Goal: Task Accomplishment & Management: Manage account settings

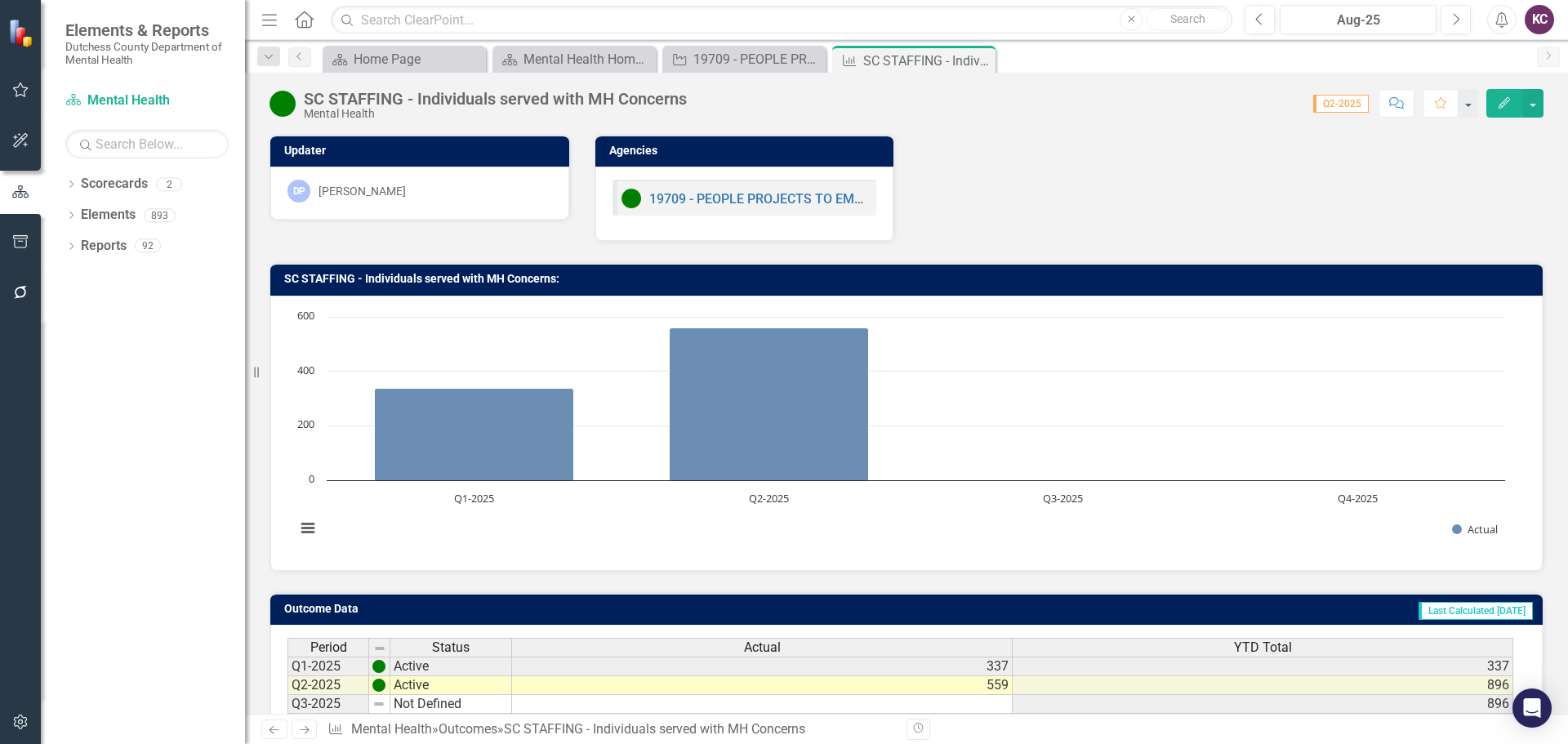
scroll to position [129, 0]
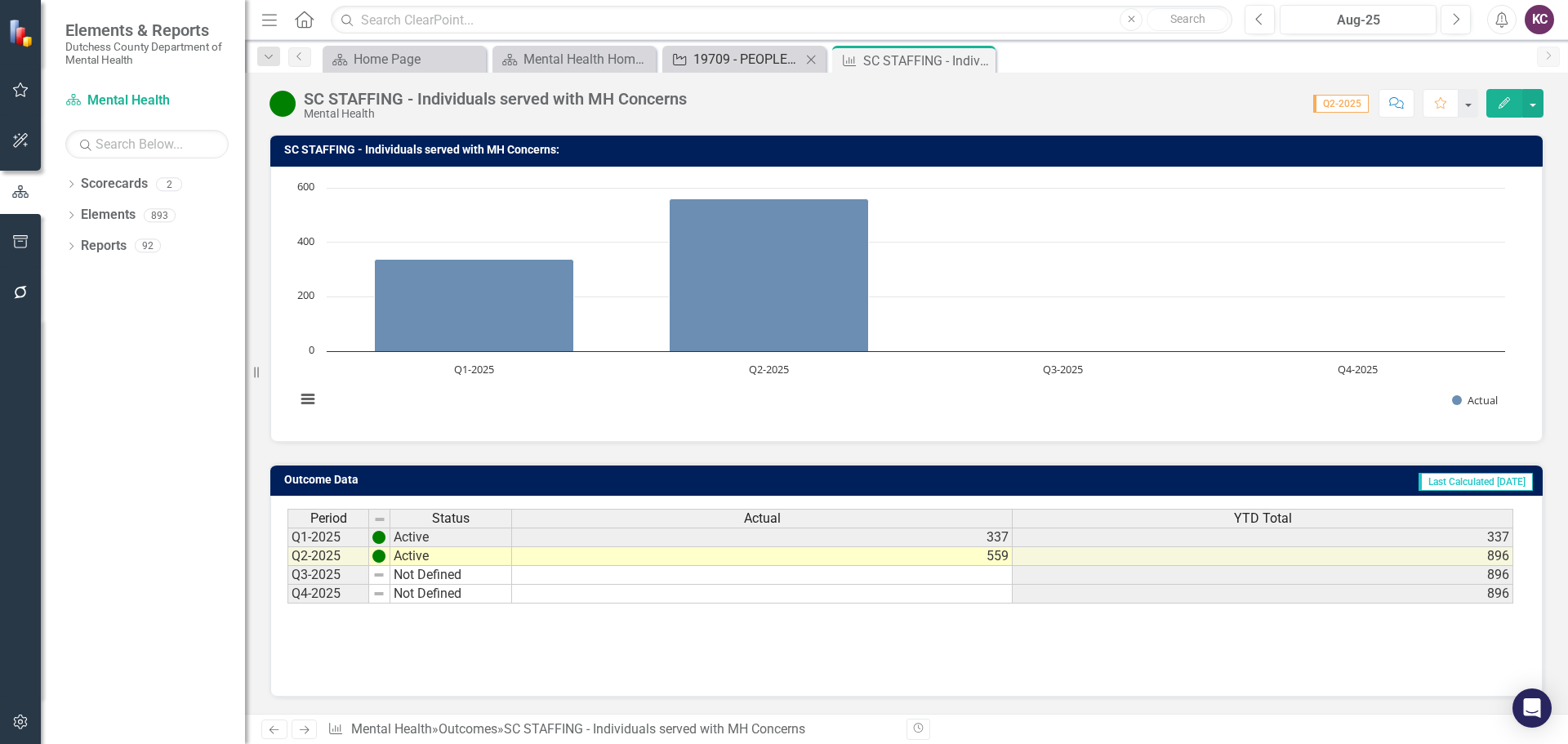
click at [761, 49] on div "19709 - PEOPLE PROJECTS TO EMPOWER AND ORGANIZE THE PSYCHIATRICALLY LABELED, IN…" at bounding box center [747, 58] width 108 height 20
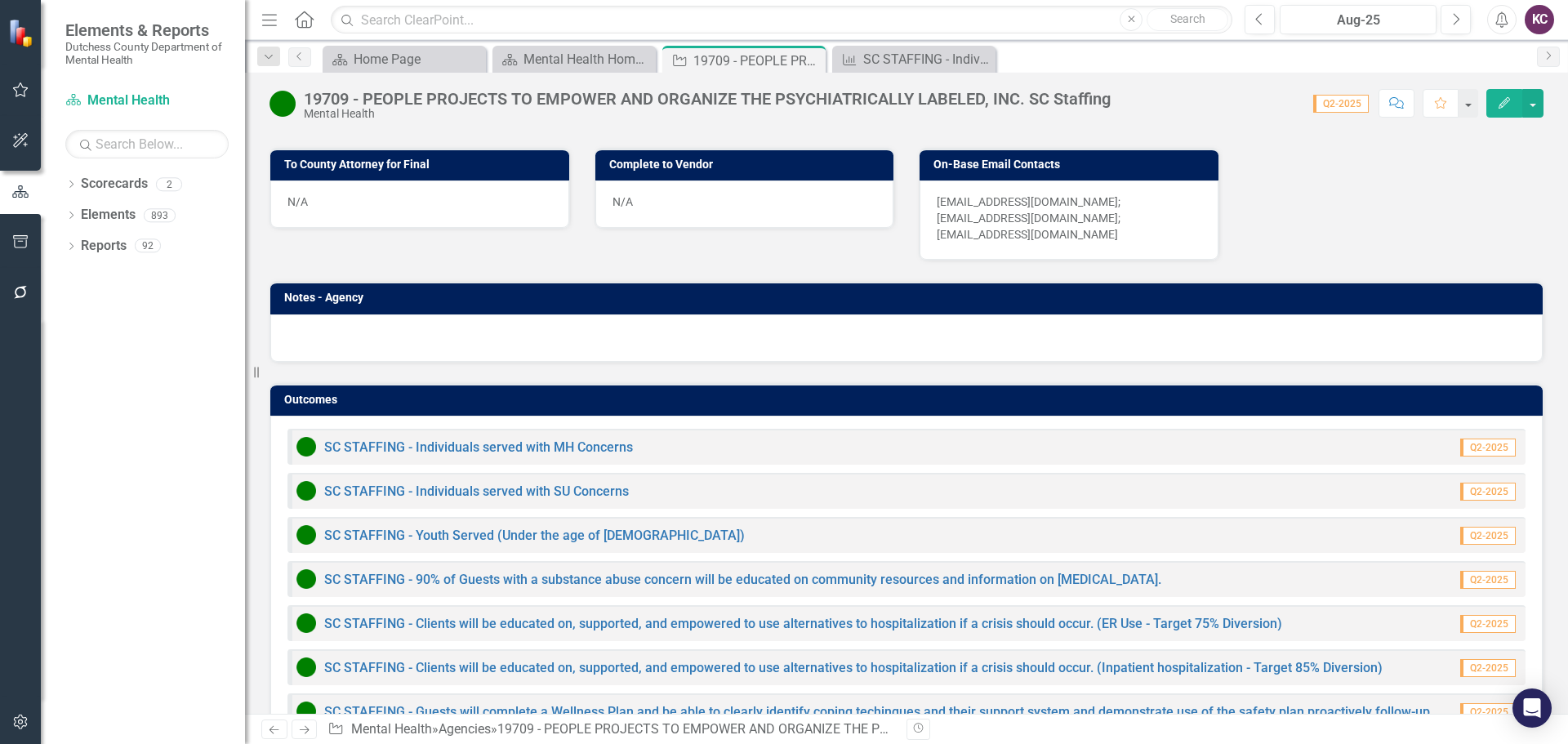
scroll to position [1026, 0]
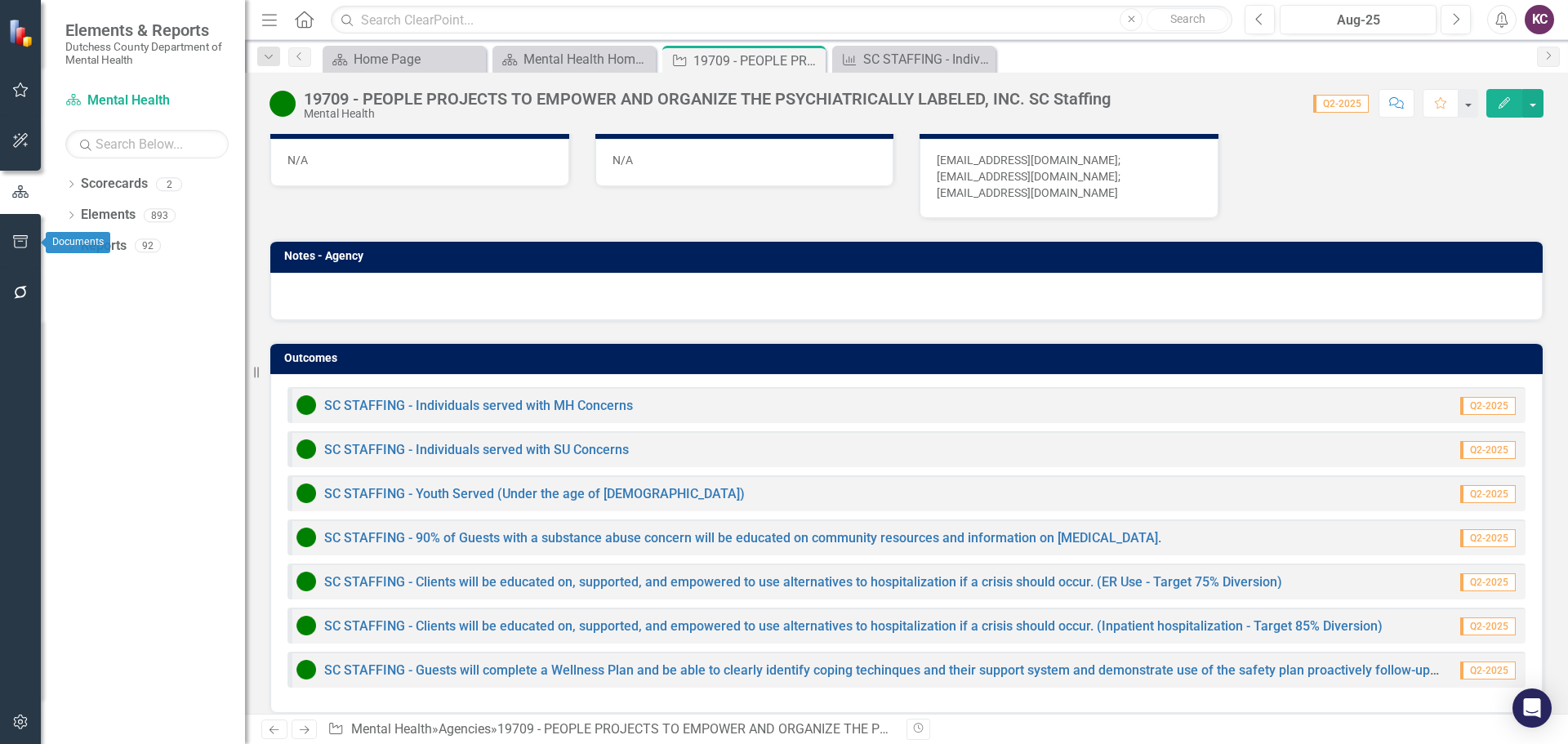
drag, startPoint x: 19, startPoint y: 241, endPoint x: 149, endPoint y: 675, distance: 453.1
click at [149, 675] on div "Dropdown Scorecards 2 Dutchess County Mental Health Dropdown Elements 893 Dropd…" at bounding box center [142, 457] width 204 height 573
click at [23, 242] on icon "button" at bounding box center [20, 241] width 17 height 13
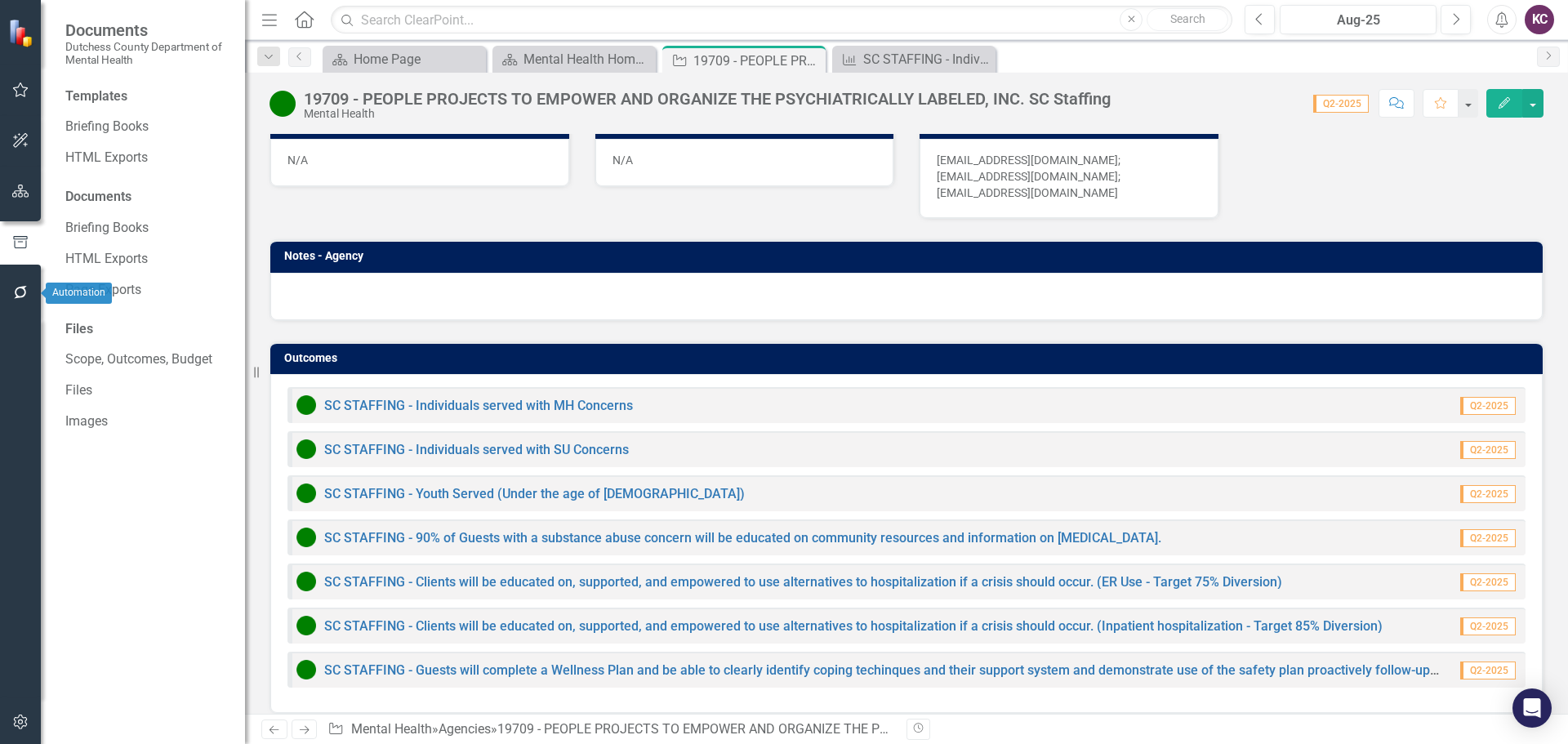
click at [19, 290] on icon "button" at bounding box center [20, 292] width 17 height 13
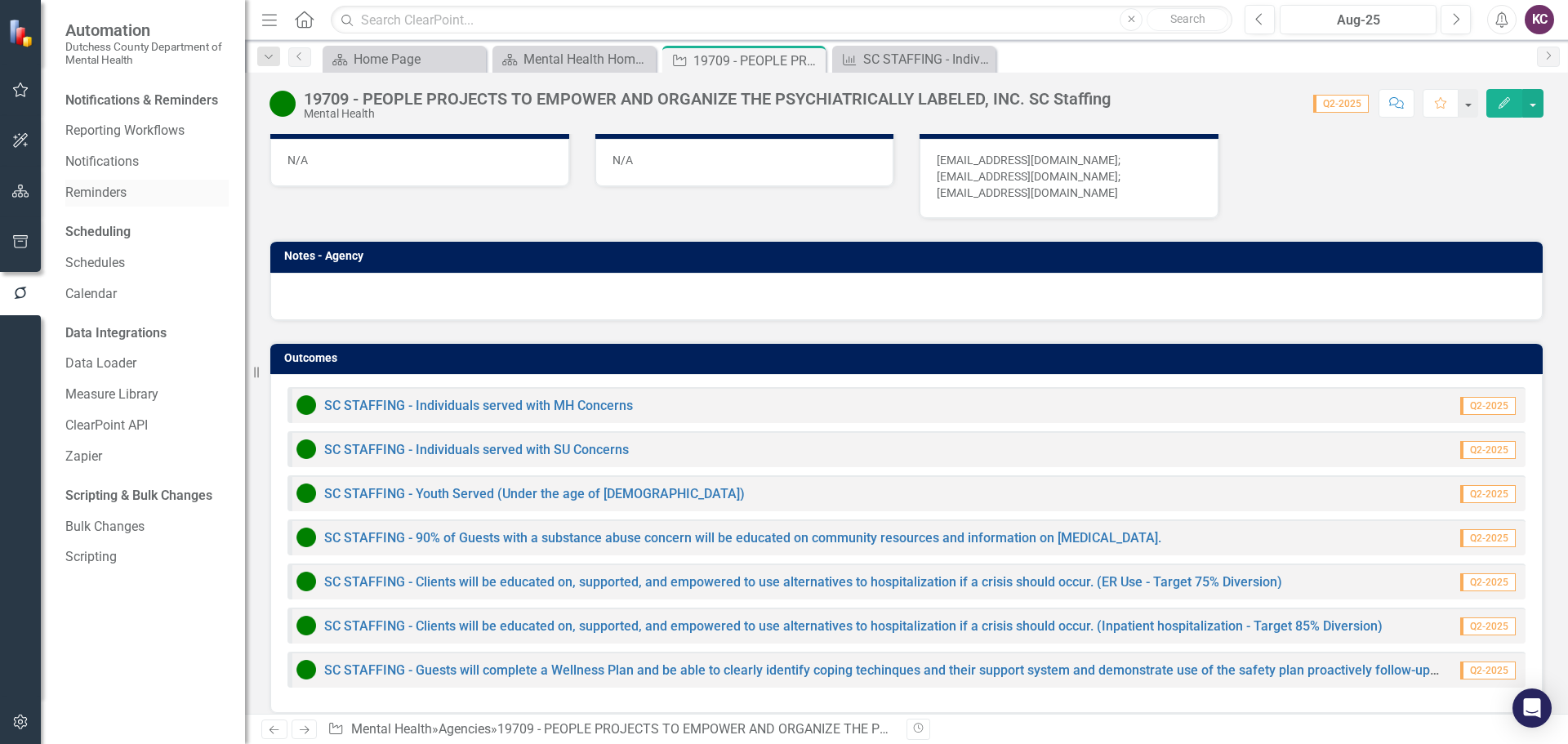
click at [89, 196] on link "Reminders" at bounding box center [147, 193] width 164 height 19
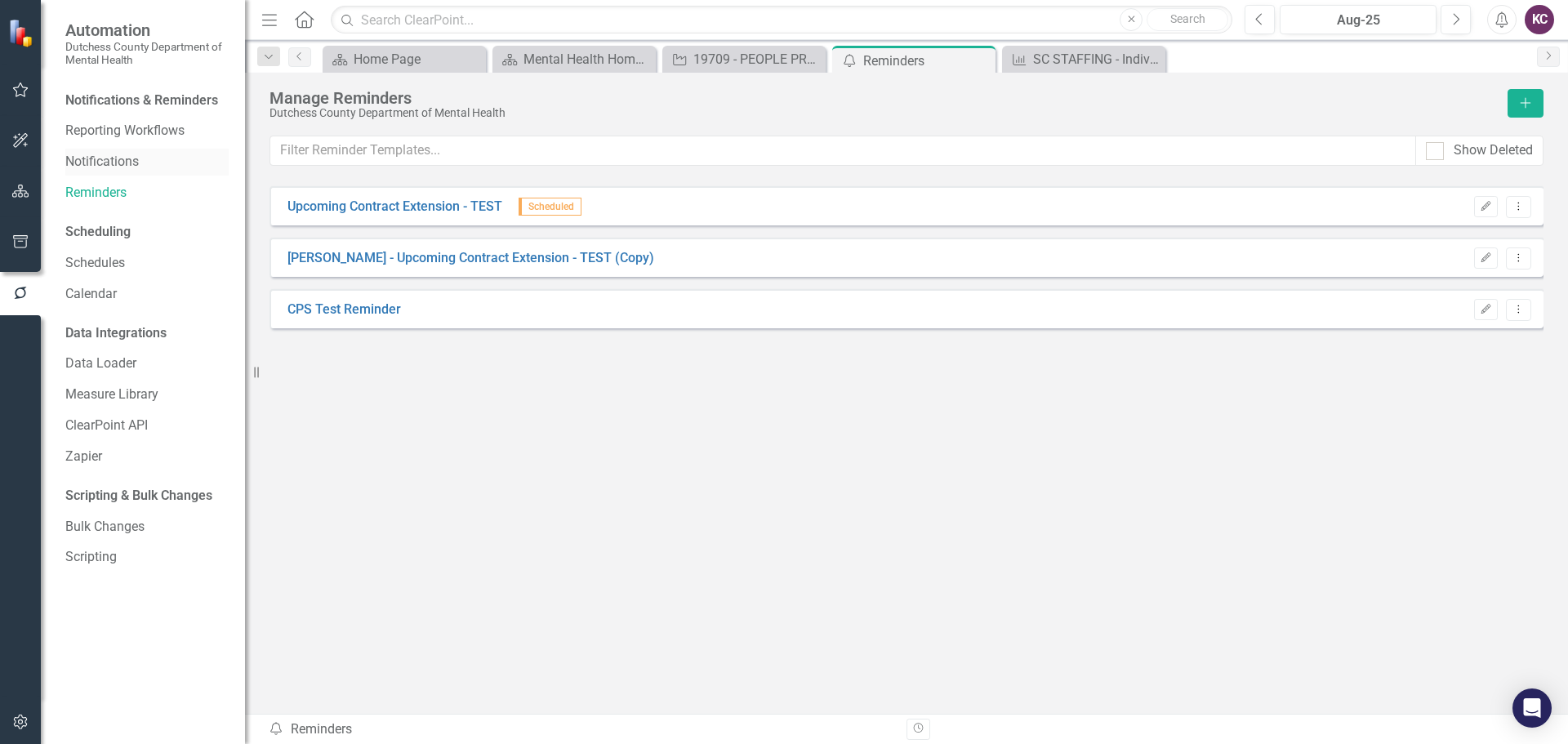
click at [111, 161] on link "Notifications" at bounding box center [147, 162] width 164 height 19
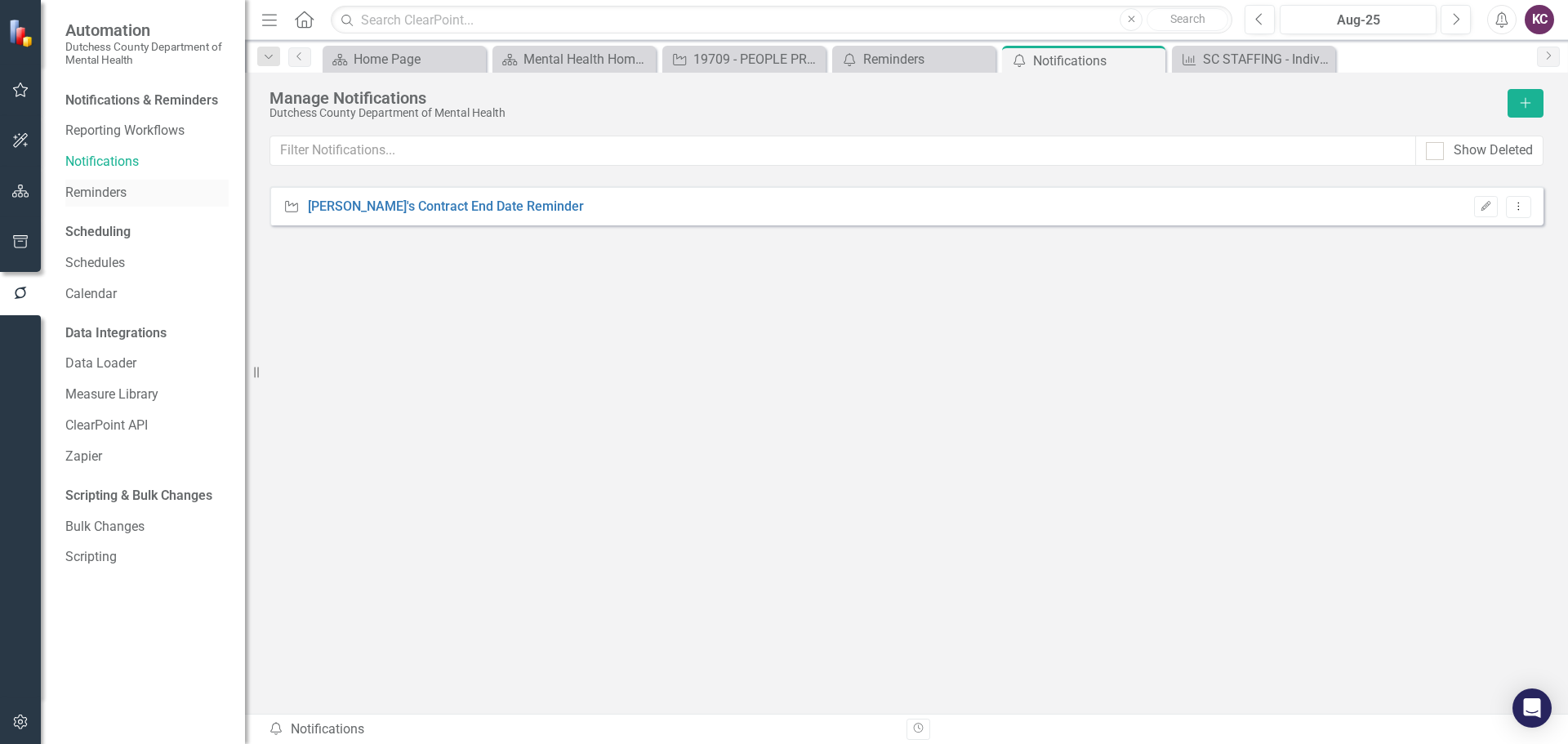
click at [102, 193] on link "Reminders" at bounding box center [147, 193] width 164 height 19
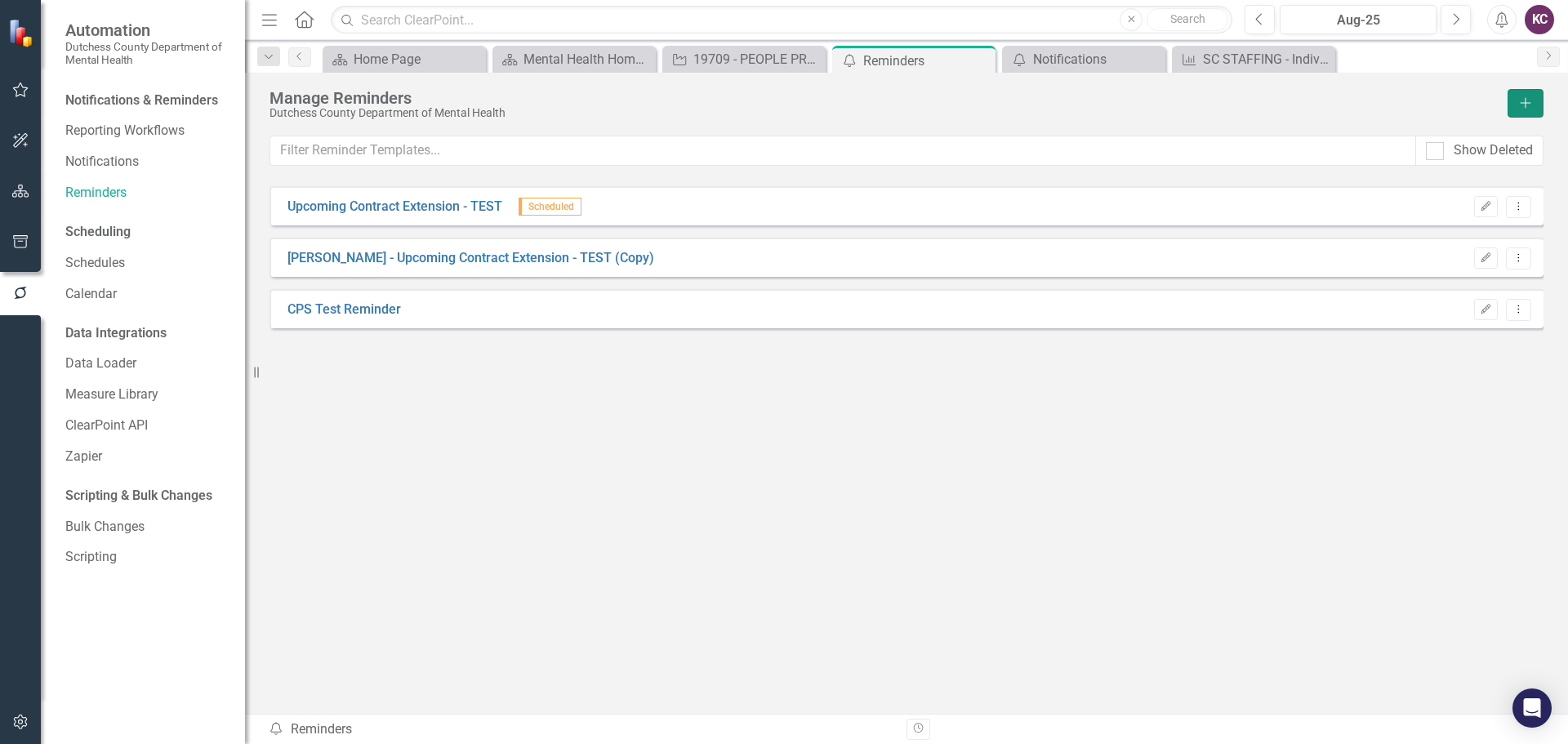
click at [1532, 104] on icon "Add" at bounding box center [1526, 102] width 15 height 11
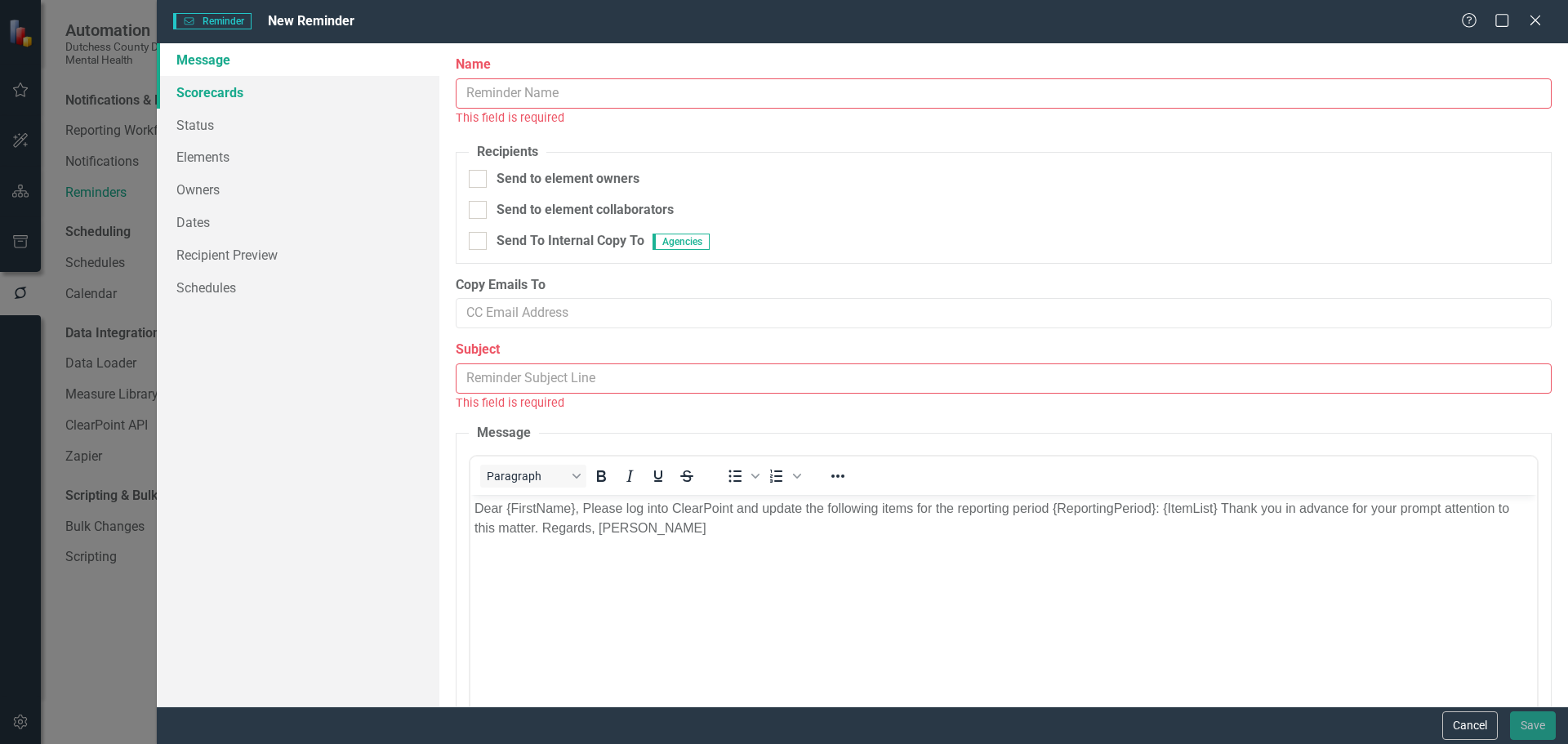
click at [224, 86] on link "Scorecards" at bounding box center [298, 92] width 283 height 33
click at [1541, 16] on icon at bounding box center [1535, 20] width 12 height 12
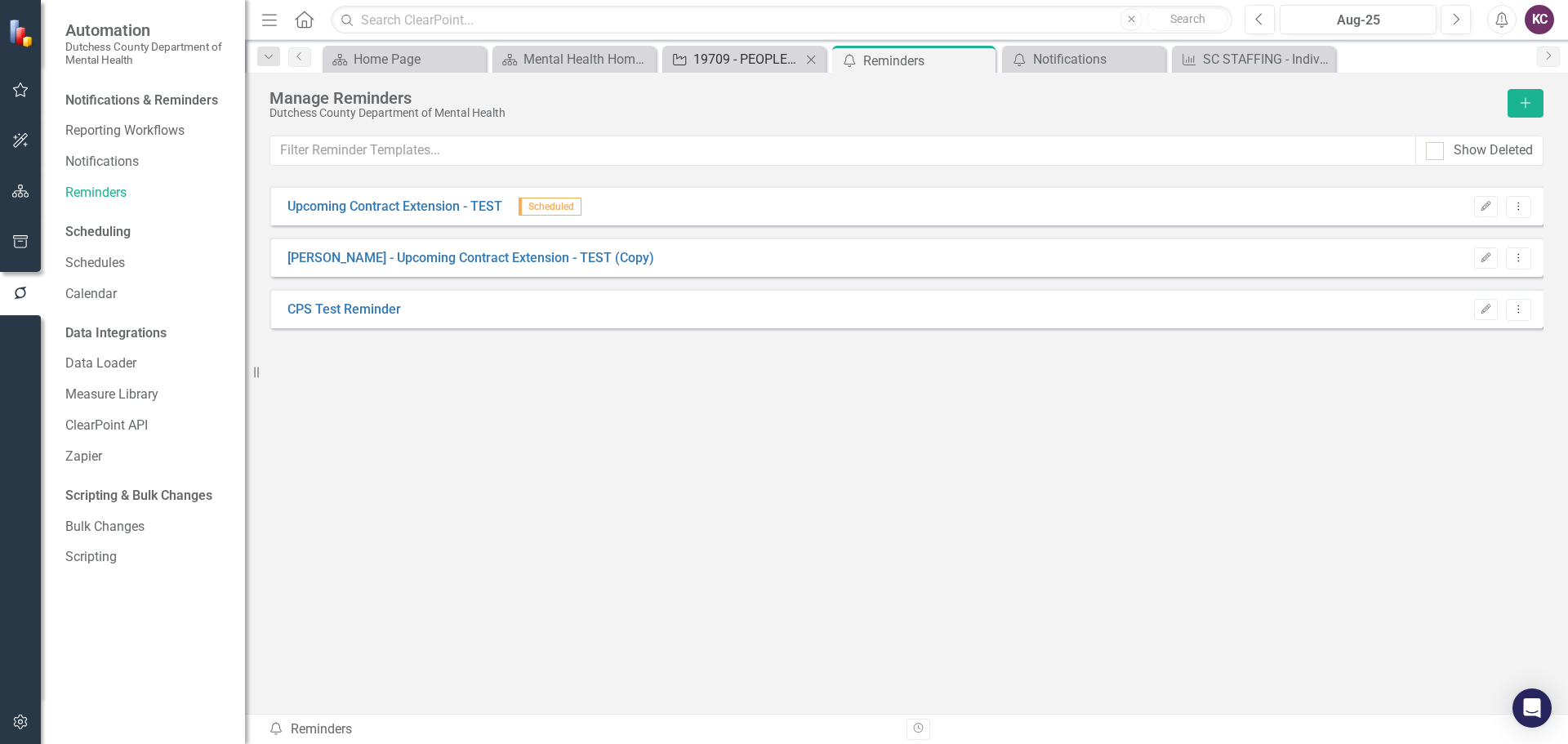
click at [751, 62] on div "19709 - PEOPLE PROJECTS TO EMPOWER AND ORGANIZE THE PSYCHIATRICALLY LABELED, IN…" at bounding box center [747, 58] width 108 height 20
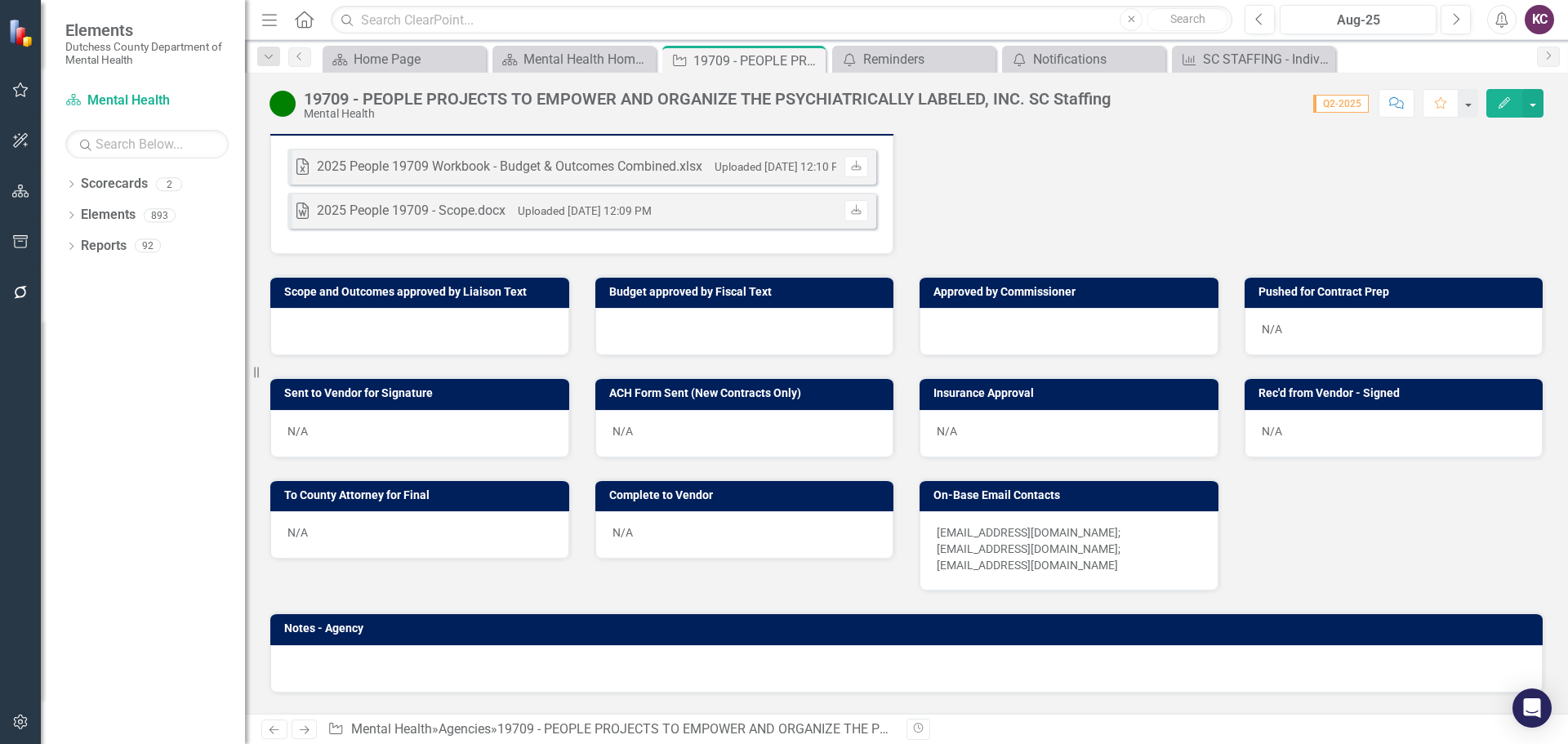
scroll to position [1026, 0]
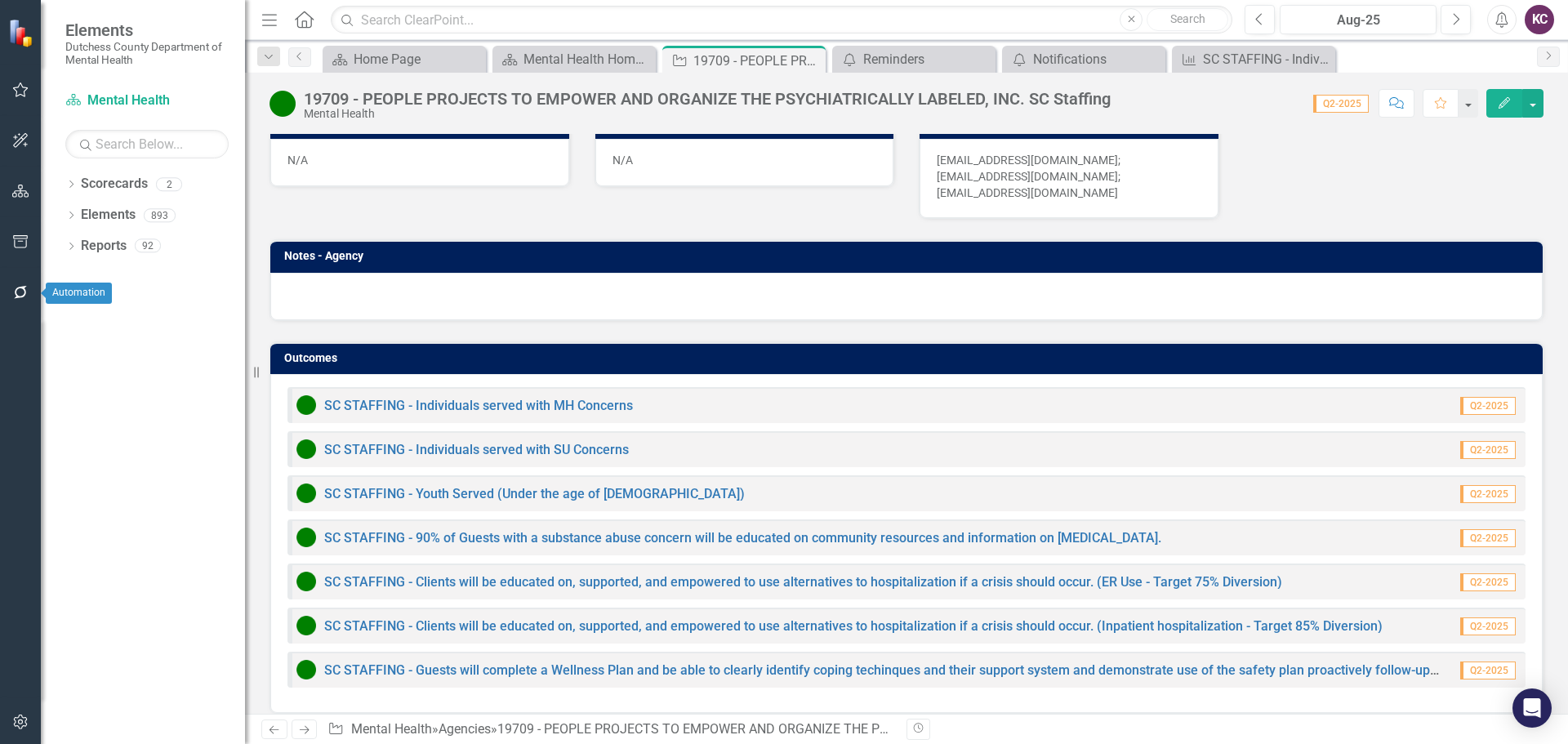
click at [19, 291] on icon "button" at bounding box center [20, 292] width 17 height 13
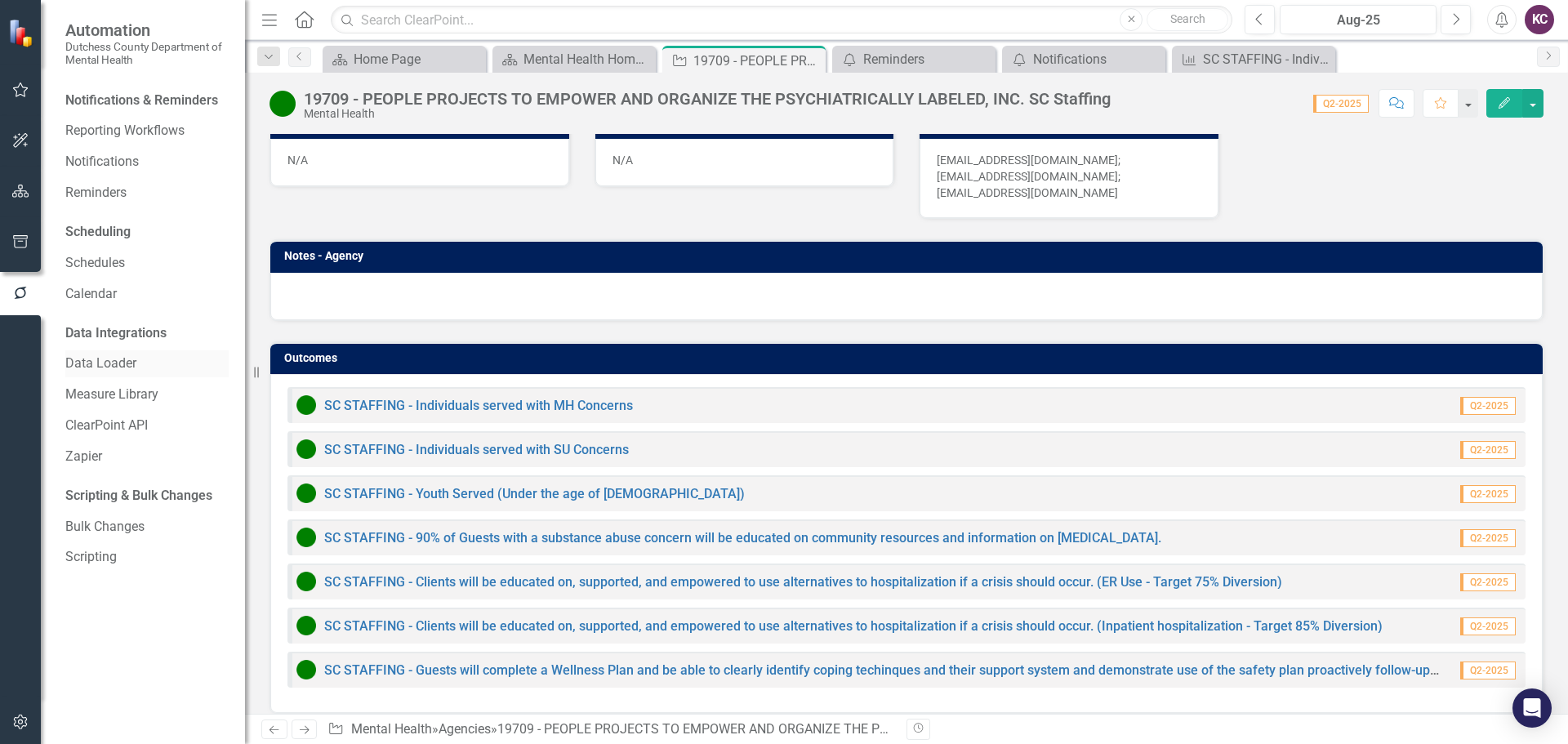
drag, startPoint x: 251, startPoint y: 371, endPoint x: 215, endPoint y: 372, distance: 36.0
click at [215, 372] on div "Automation Dutchess County Department of Mental Health Notifications & Reminder…" at bounding box center [122, 372] width 245 height 744
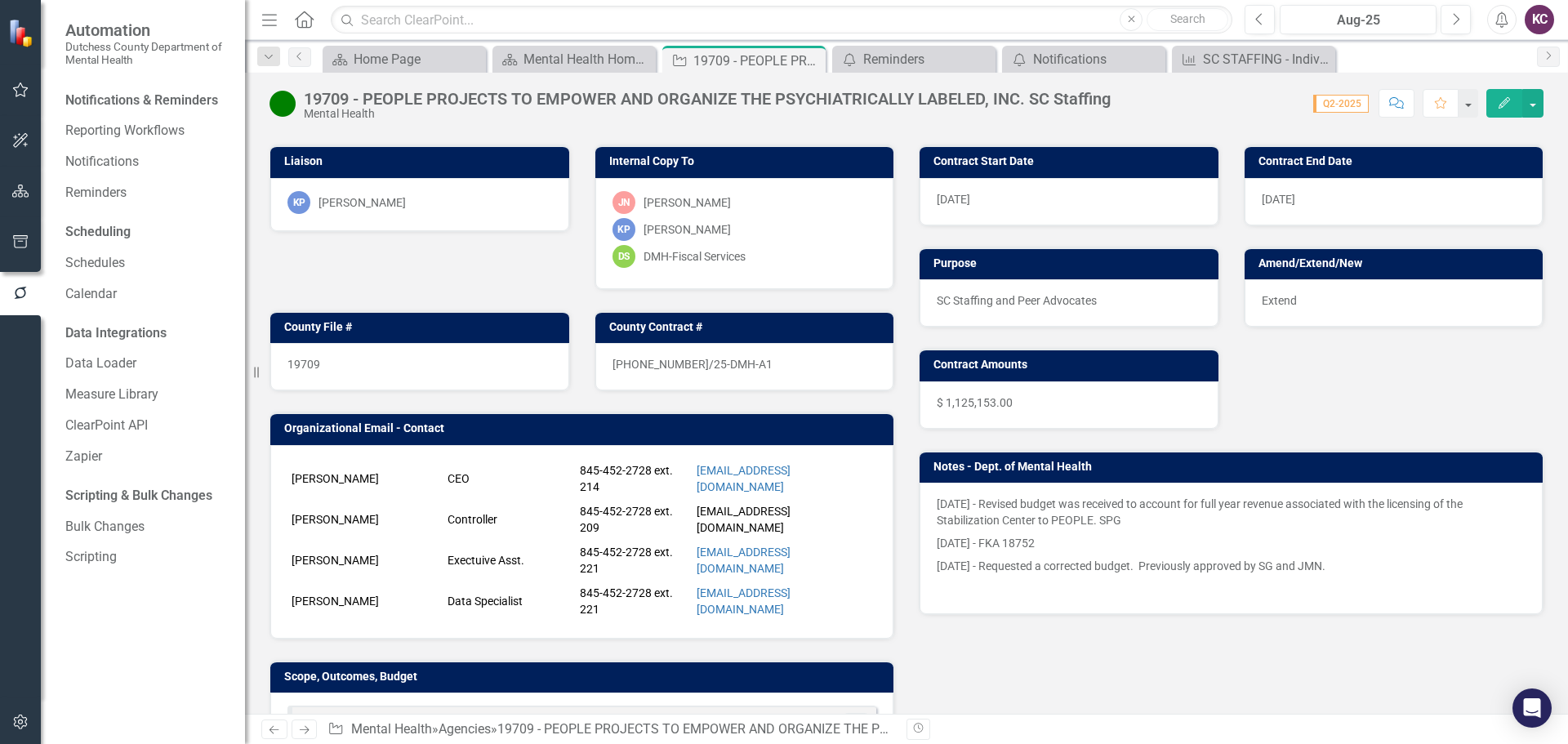
scroll to position [0, 0]
